Goal: Information Seeking & Learning: Learn about a topic

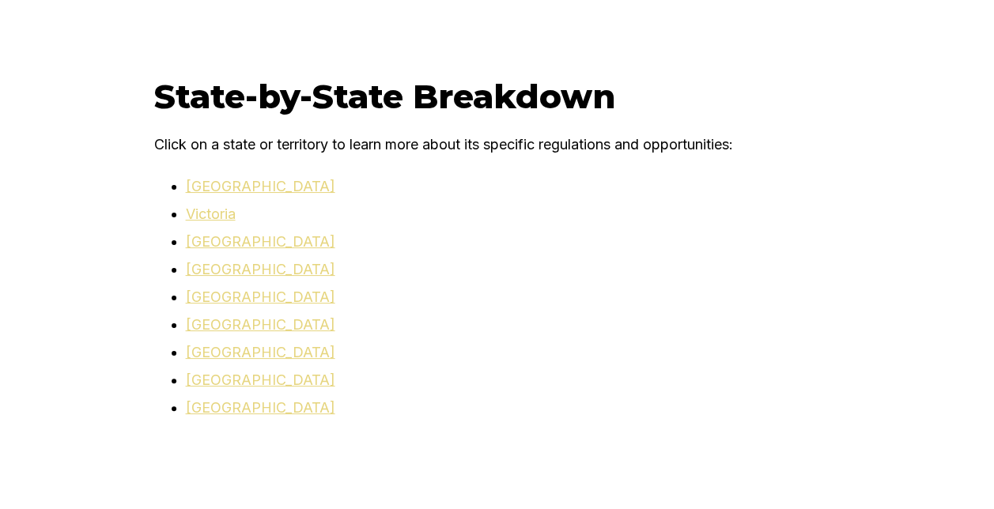
scroll to position [4144, 0]
click at [267, 289] on link "[GEOGRAPHIC_DATA]" at bounding box center [260, 297] width 149 height 17
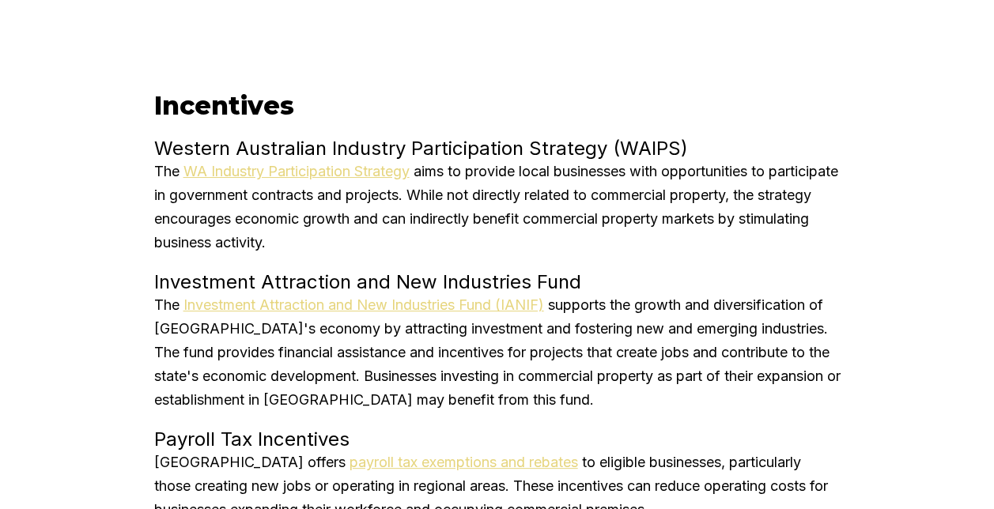
scroll to position [2296, 0]
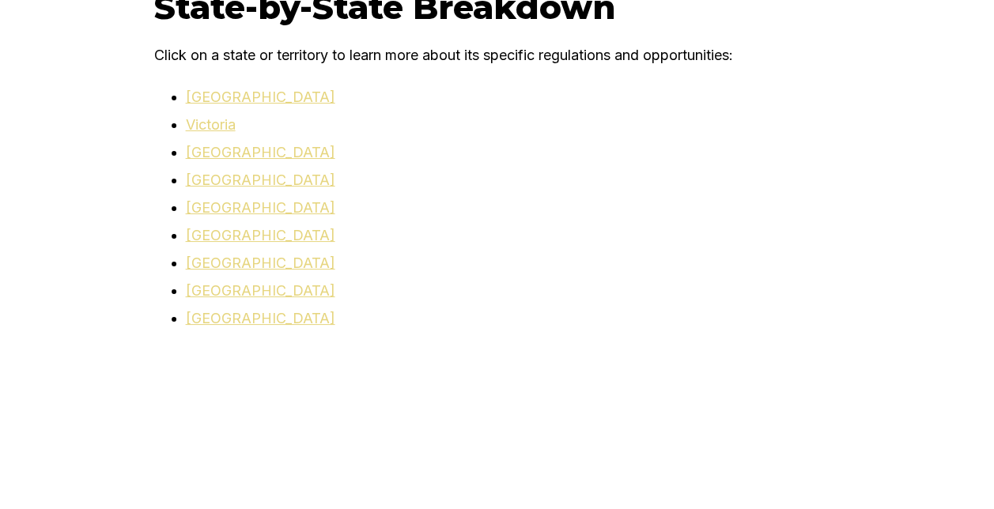
scroll to position [4235, 0]
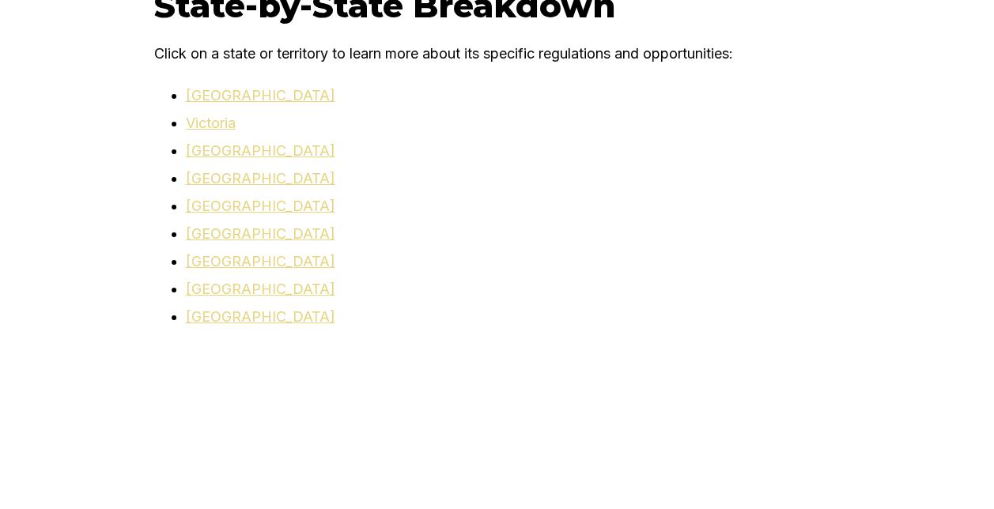
click at [251, 142] on link "[GEOGRAPHIC_DATA]" at bounding box center [260, 150] width 149 height 17
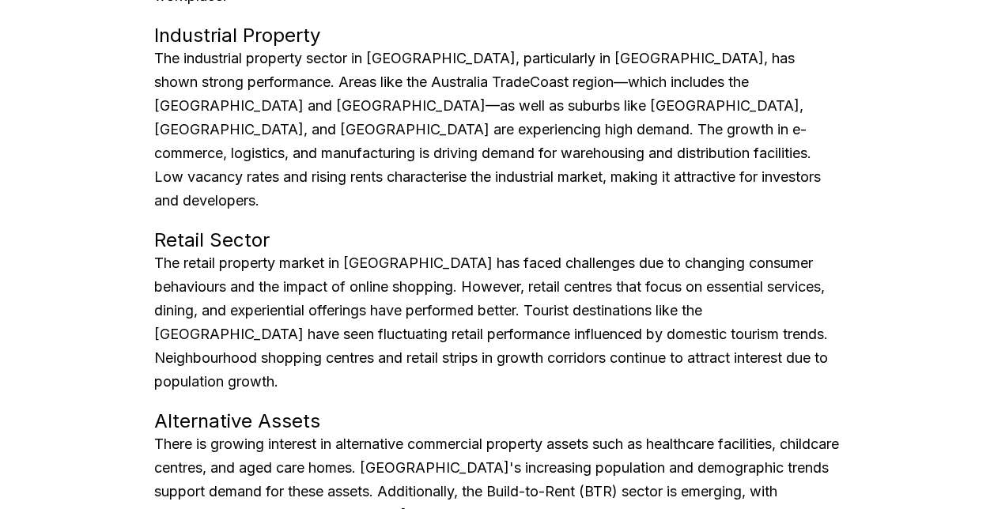
scroll to position [3384, 0]
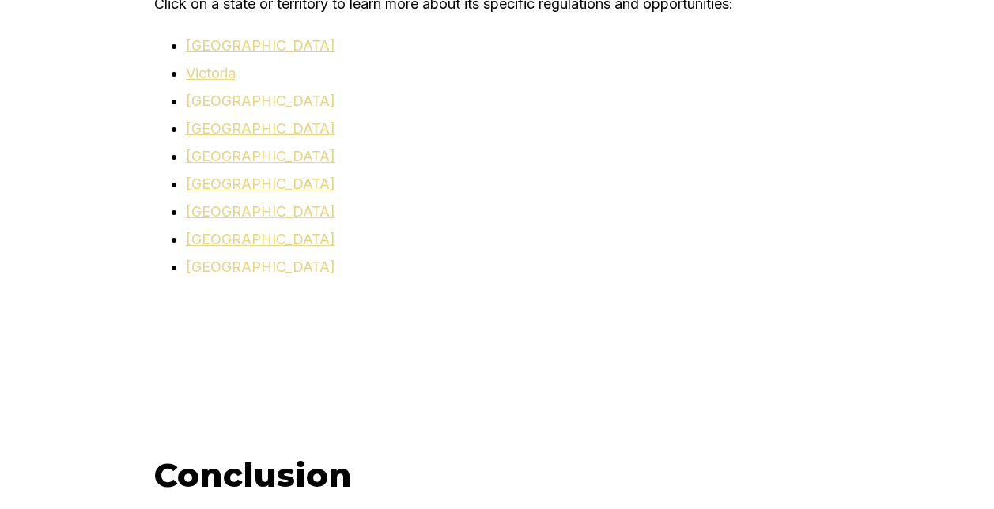
scroll to position [4281, 0]
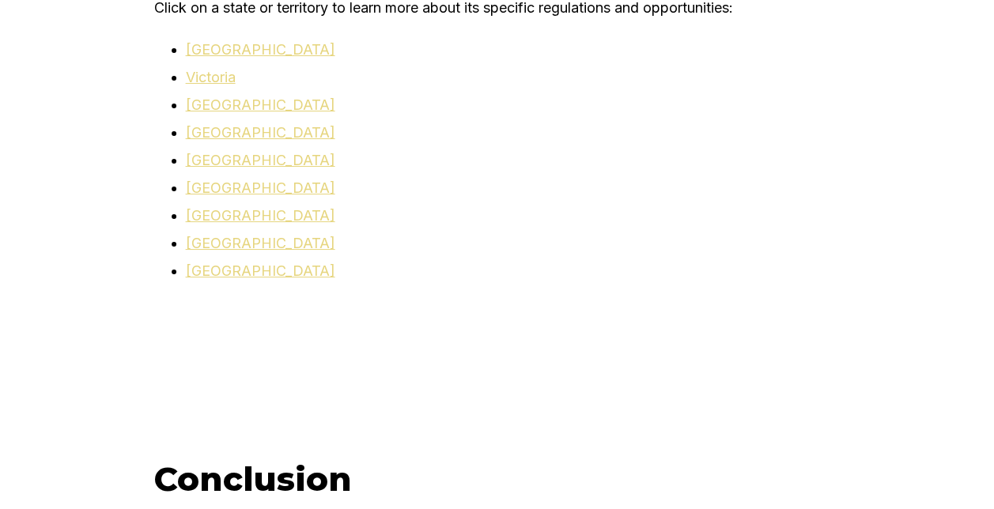
click at [253, 180] on link "[GEOGRAPHIC_DATA]" at bounding box center [260, 188] width 149 height 17
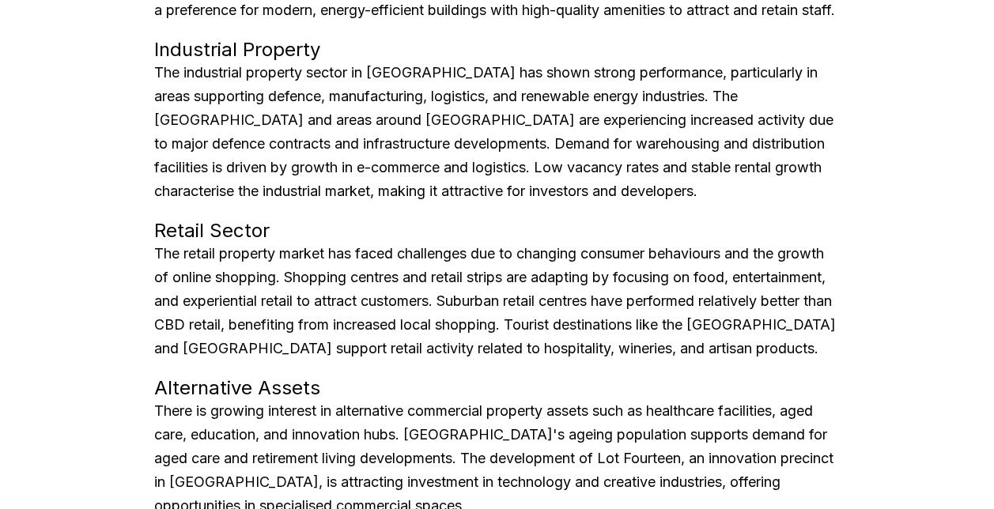
scroll to position [3529, 0]
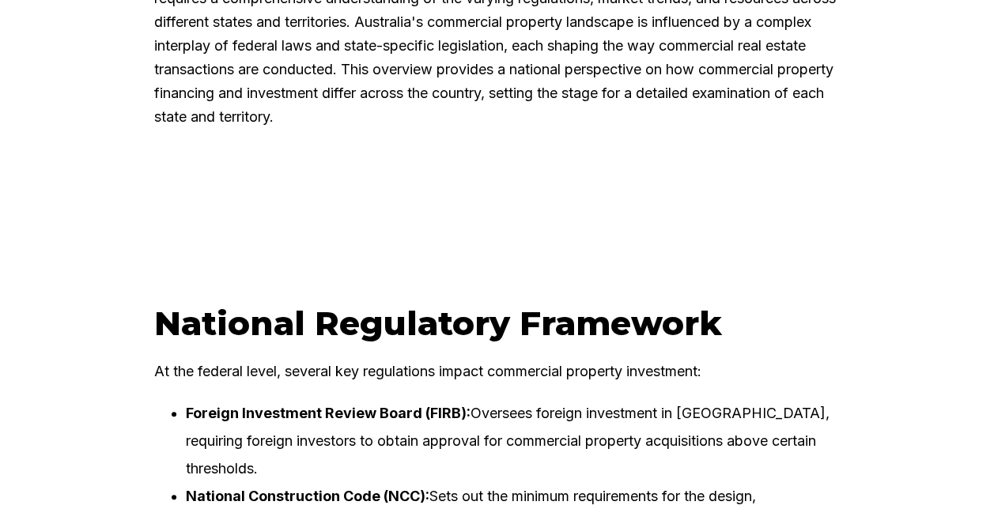
scroll to position [1117, 0]
